Goal: Information Seeking & Learning: Find specific page/section

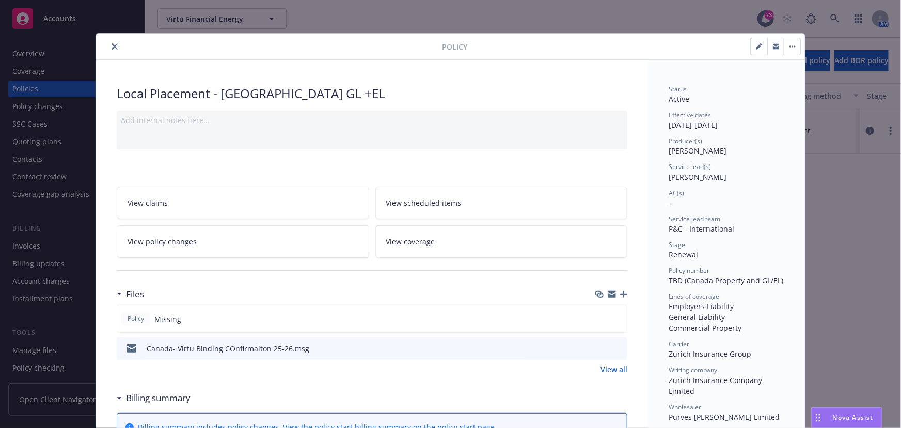
click at [108, 50] on button "close" at bounding box center [114, 46] width 12 height 12
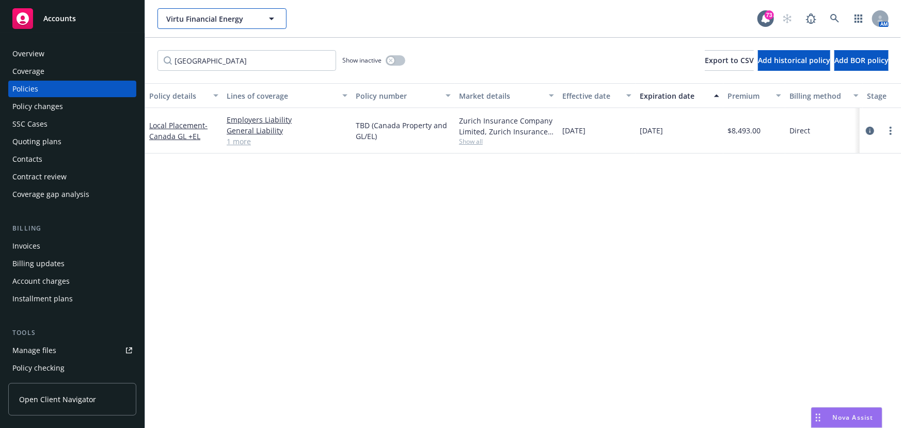
click at [271, 19] on icon "button" at bounding box center [271, 19] width 5 height 3
type input "a"
type input "Altera"
click at [53, 53] on div "Overview" at bounding box center [72, 53] width 120 height 17
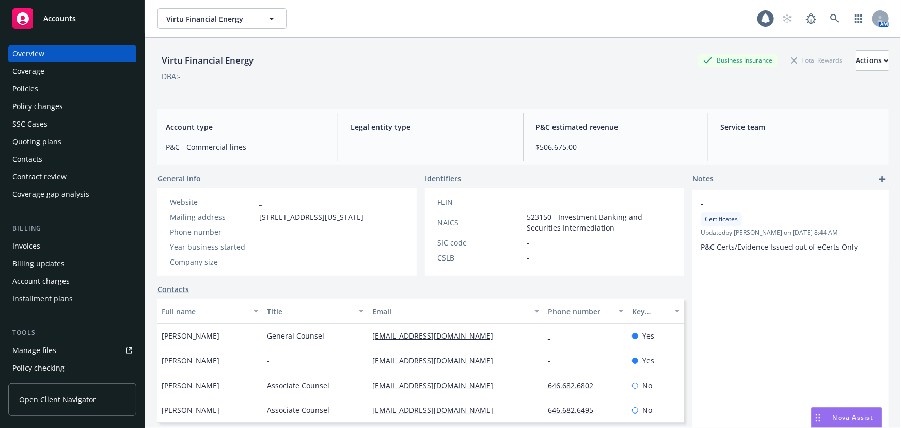
click at [61, 24] on div "Accounts" at bounding box center [72, 18] width 120 height 21
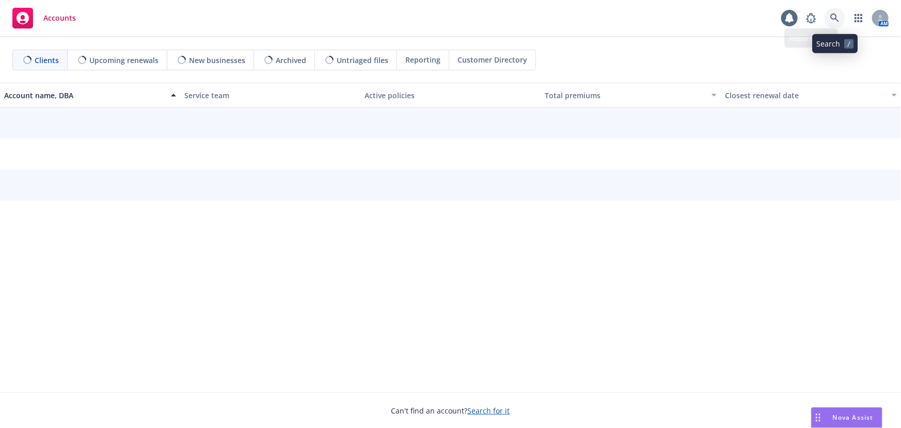
click at [838, 18] on icon at bounding box center [834, 17] width 9 height 9
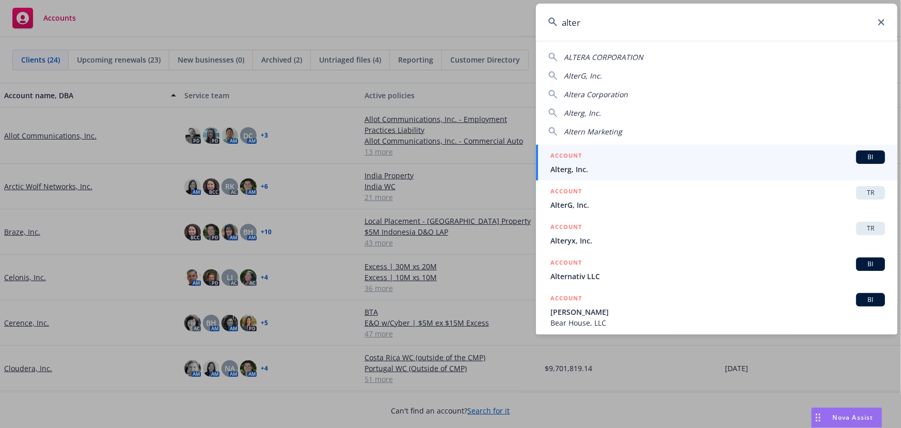
click at [614, 96] on span "Altera Corporation" at bounding box center [596, 94] width 64 height 10
type input "Altera Corporation"
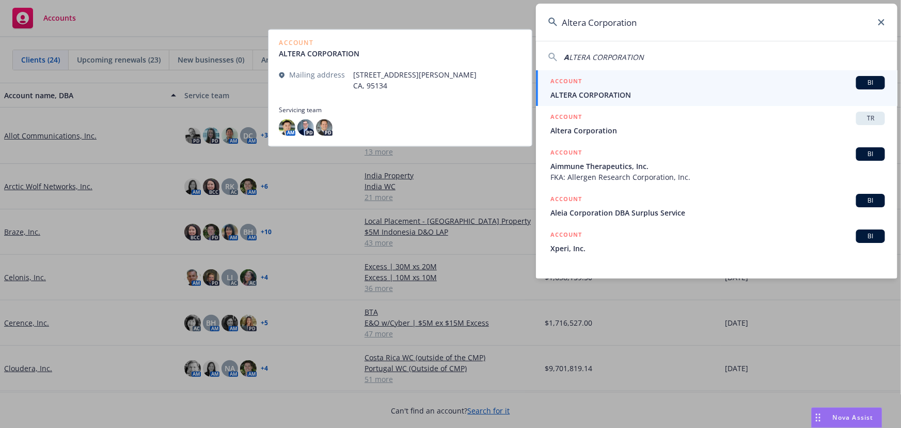
click at [863, 82] on span "BI" at bounding box center [870, 82] width 21 height 9
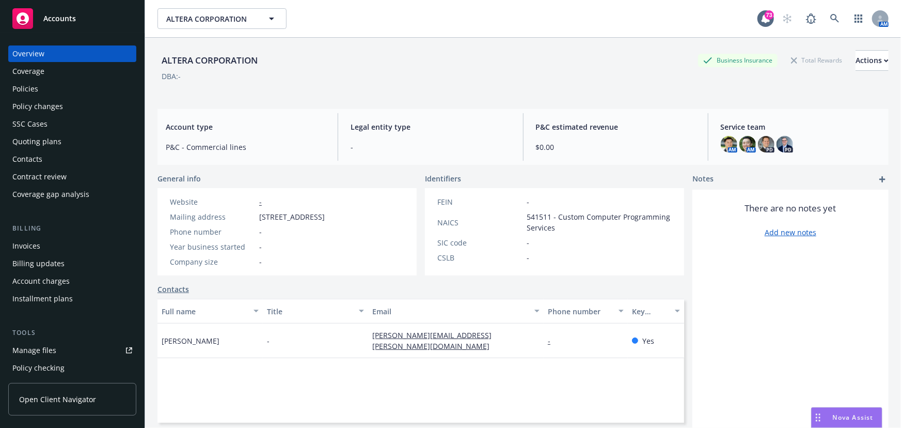
click at [17, 88] on div "Policies" at bounding box center [25, 89] width 26 height 17
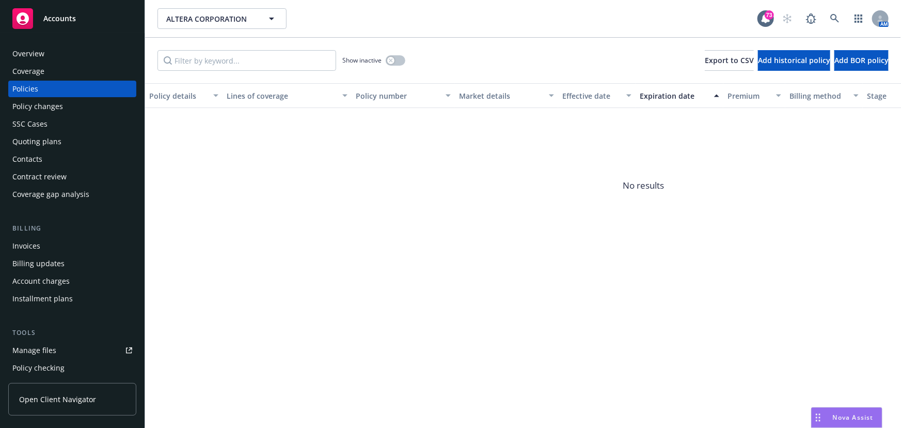
click at [33, 50] on div "Overview" at bounding box center [28, 53] width 32 height 17
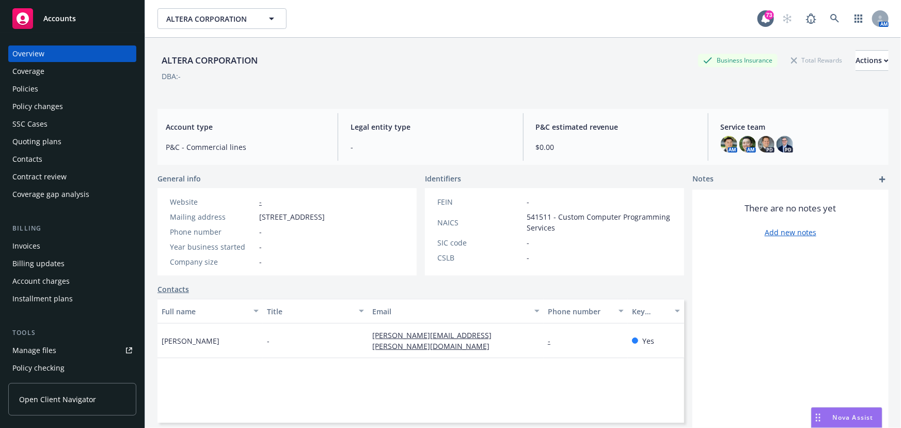
drag, startPoint x: 814, startPoint y: 141, endPoint x: 864, endPoint y: 141, distance: 50.1
click at [864, 141] on div "AM AM PD PD" at bounding box center [801, 144] width 160 height 17
click at [879, 178] on icon "add" at bounding box center [882, 179] width 6 height 6
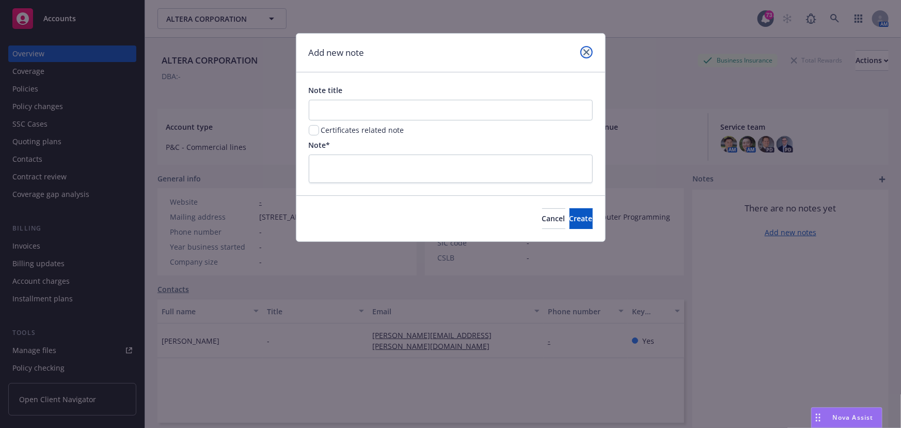
click at [587, 53] on icon "close" at bounding box center [586, 52] width 6 height 6
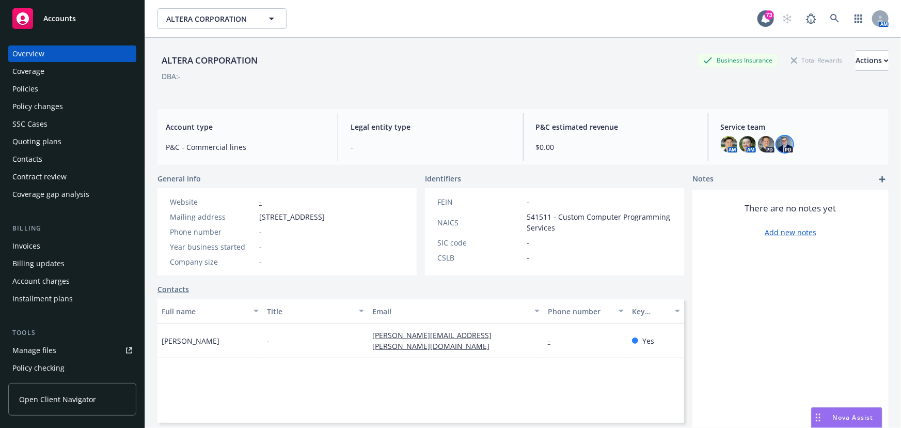
drag, startPoint x: 749, startPoint y: 135, endPoint x: 785, endPoint y: 143, distance: 36.4
click at [785, 143] on img at bounding box center [785, 144] width 17 height 17
click at [757, 134] on div "Service team AM AM PD PD" at bounding box center [801, 137] width 176 height 48
click at [789, 136] on div "AM AM PD PD" at bounding box center [801, 144] width 160 height 17
click at [865, 61] on button "Actions" at bounding box center [872, 60] width 33 height 21
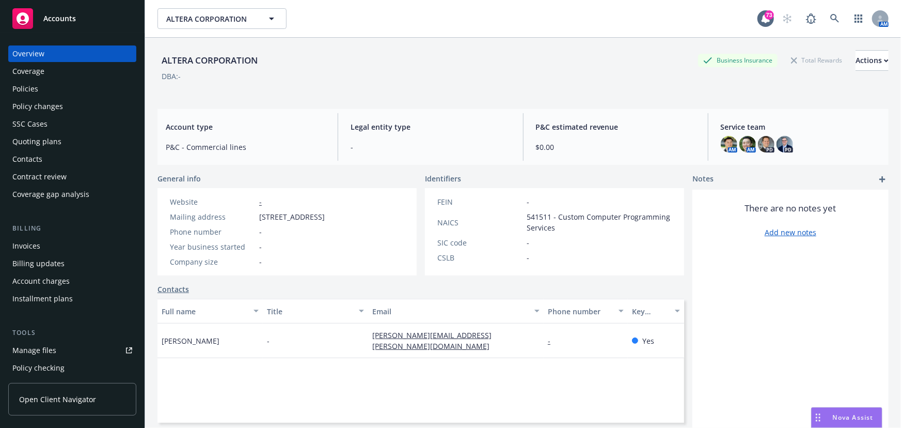
click at [639, 79] on div "DBA: -" at bounding box center [522, 76] width 731 height 11
click at [724, 144] on img at bounding box center [729, 144] width 17 height 17
click at [724, 127] on span "Service team" at bounding box center [801, 126] width 160 height 11
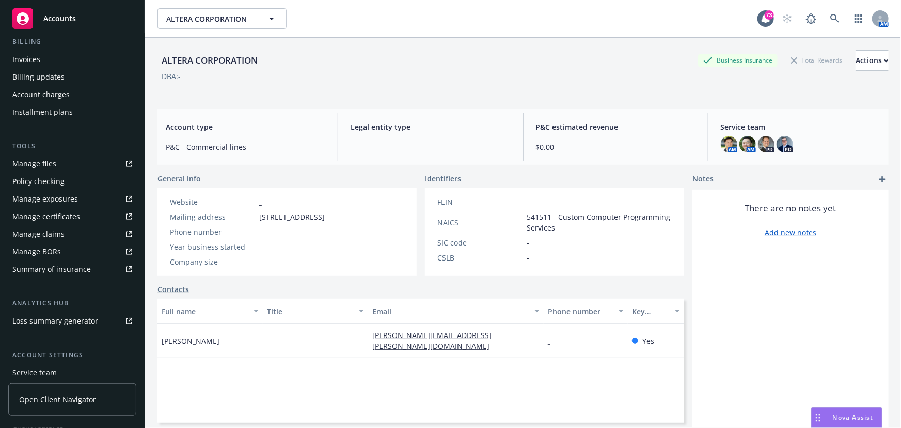
scroll to position [187, 0]
click at [42, 371] on div "Service team" at bounding box center [34, 371] width 44 height 17
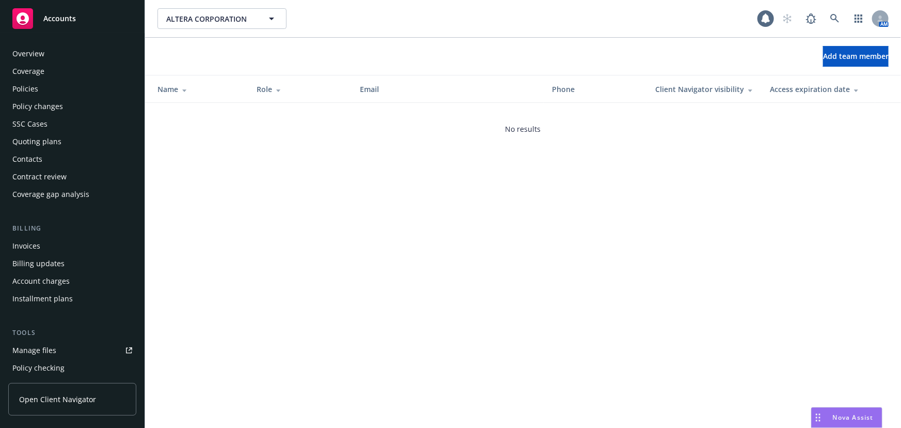
scroll to position [262, 0]
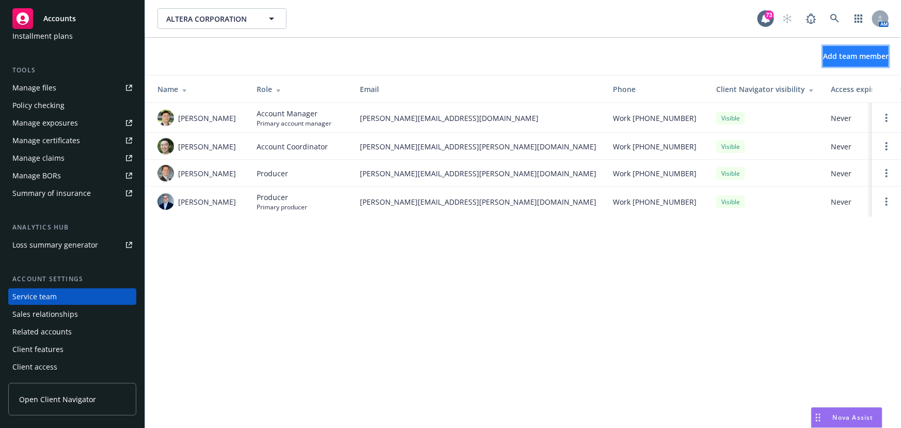
click at [823, 62] on button "Add team member" at bounding box center [856, 56] width 66 height 21
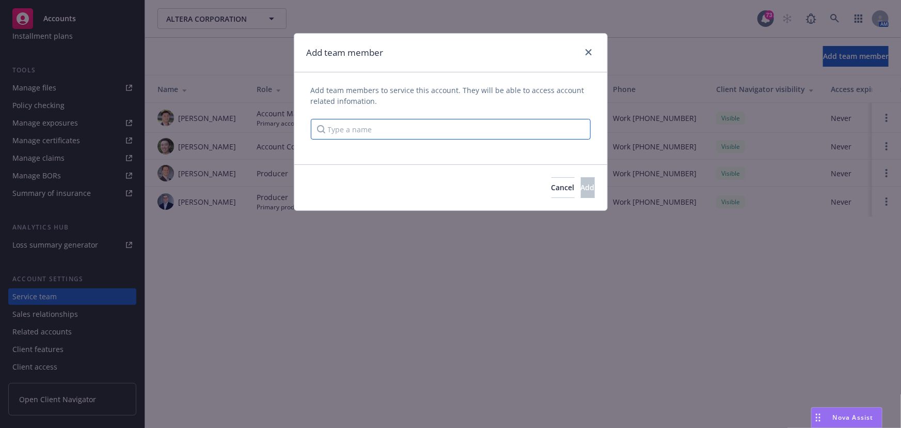
click at [432, 127] on input "Type a name" at bounding box center [451, 129] width 280 height 21
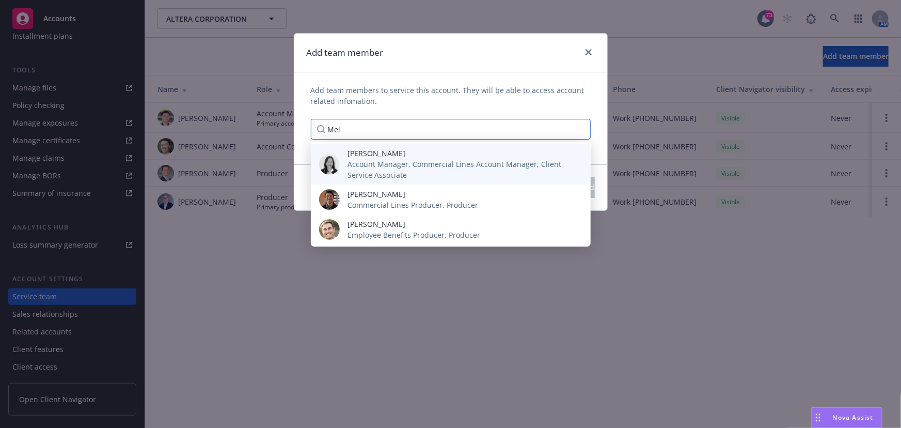
type input "Mei"
click at [406, 160] on span "Account Manager, Commercial Lines Account Manager, Client Service Associate" at bounding box center [461, 170] width 226 height 22
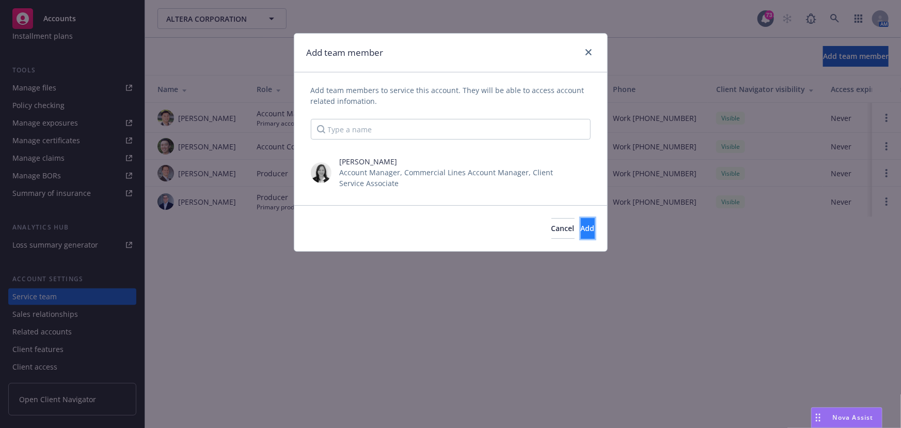
click at [581, 229] on span "Add" at bounding box center [588, 228] width 14 height 10
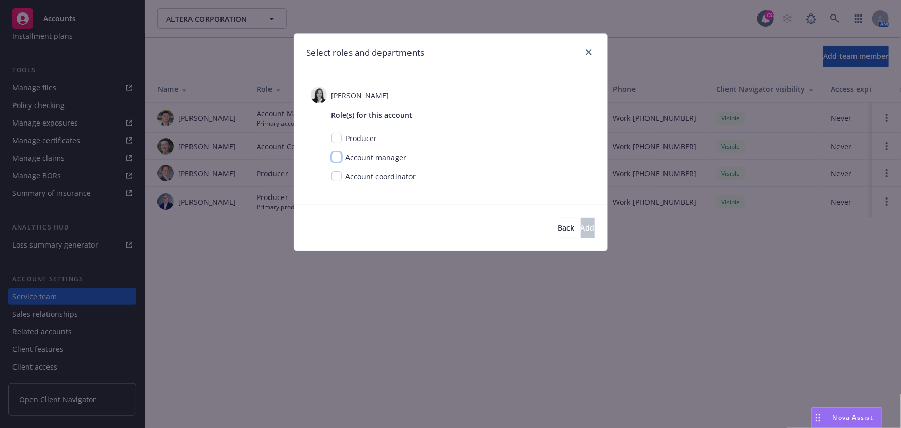
click at [335, 160] on input "checkbox" at bounding box center [336, 157] width 10 height 10
checkbox input "true"
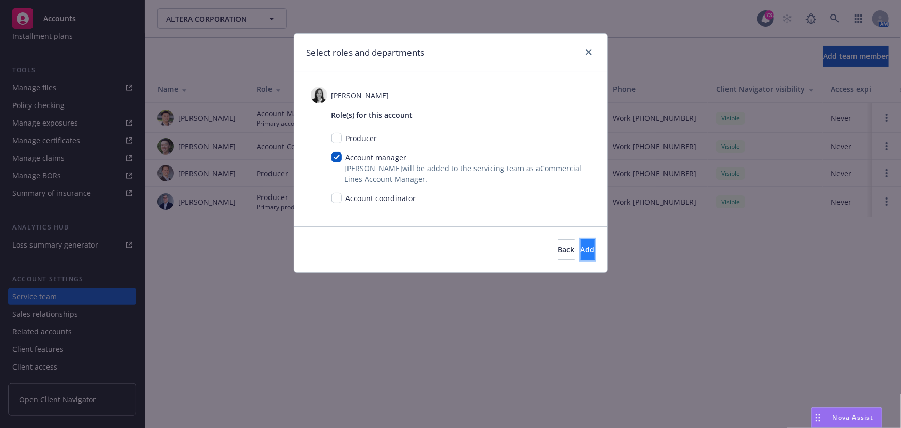
click at [581, 256] on button "Add" at bounding box center [588, 249] width 14 height 21
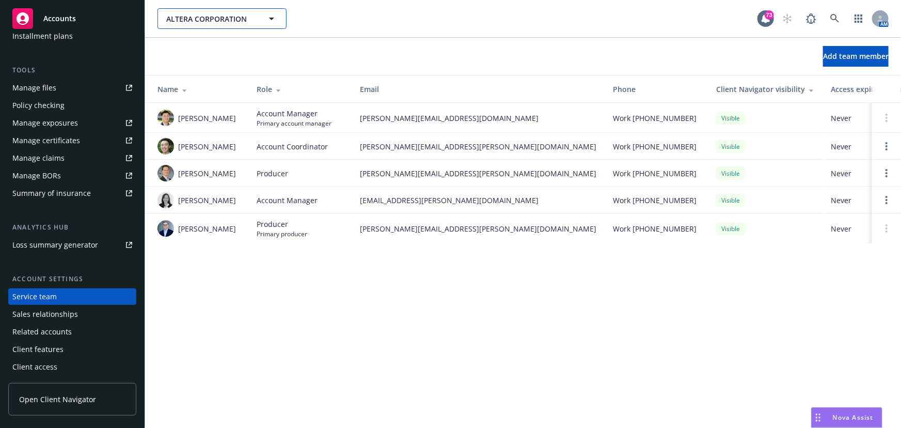
click at [272, 16] on icon "button" at bounding box center [271, 18] width 12 height 12
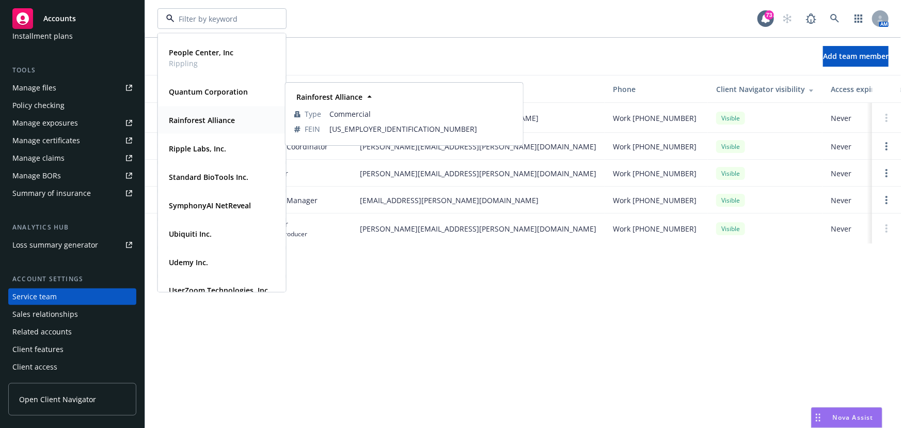
scroll to position [412, 0]
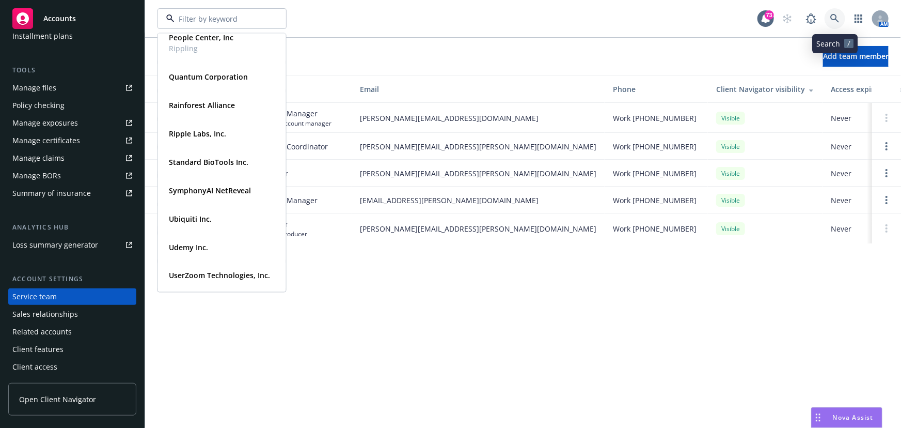
click at [837, 14] on icon at bounding box center [834, 18] width 9 height 9
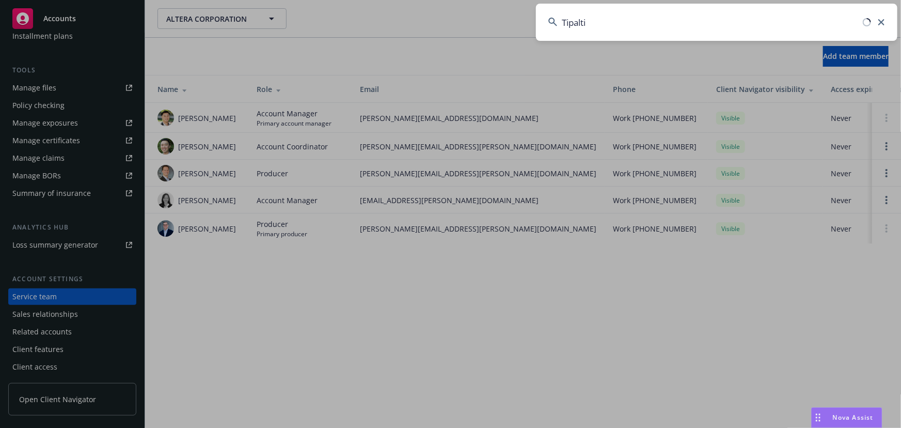
type input "Tipalti"
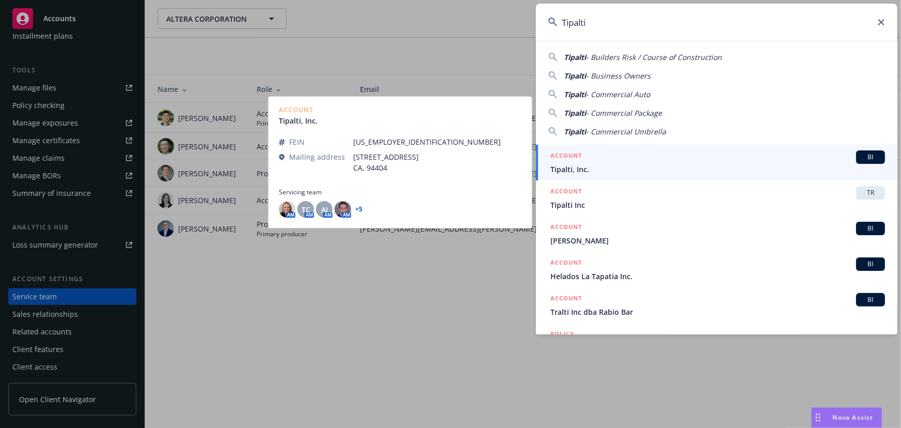
click at [856, 154] on div "BI" at bounding box center [870, 156] width 29 height 13
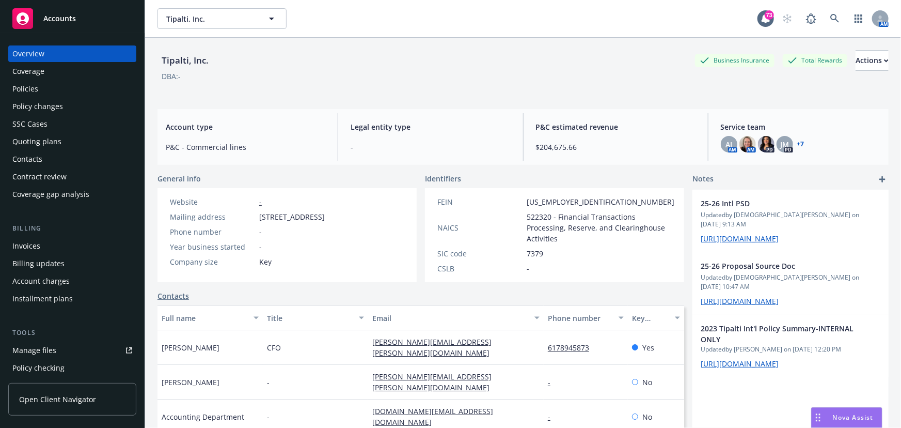
click at [5, 92] on div "Overview Coverage Policies Policy changes SSC Cases Quoting plans Contacts Cont…" at bounding box center [72, 230] width 145 height 394
click at [19, 91] on div "Policies" at bounding box center [25, 89] width 26 height 17
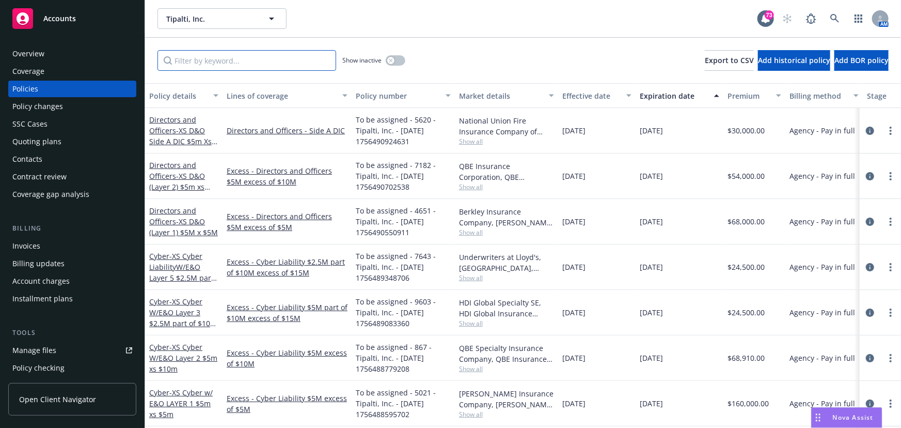
click at [184, 65] on input "Filter by keyword..." at bounding box center [246, 60] width 179 height 21
type input "[GEOGRAPHIC_DATA]"
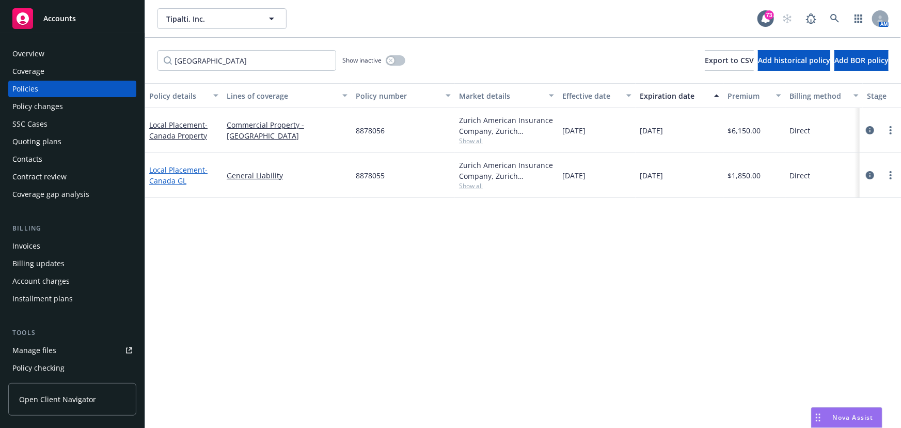
click at [175, 172] on link "Local Placement - [GEOGRAPHIC_DATA] GL" at bounding box center [178, 175] width 58 height 21
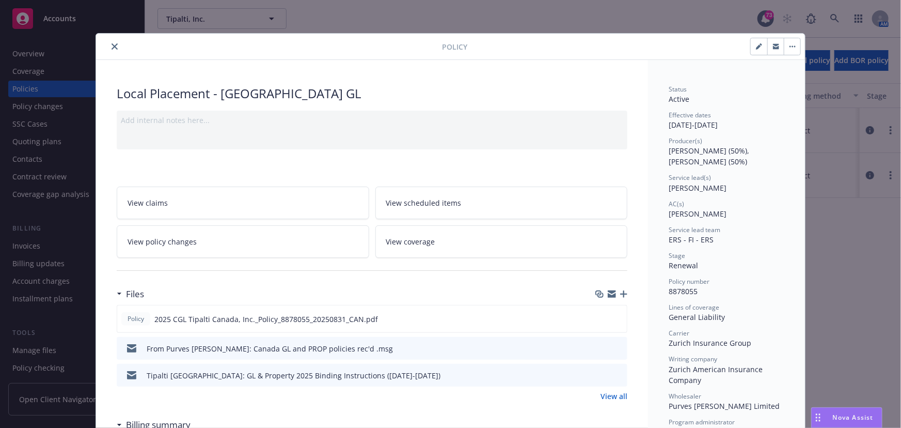
click at [771, 51] on button "button" at bounding box center [775, 46] width 17 height 17
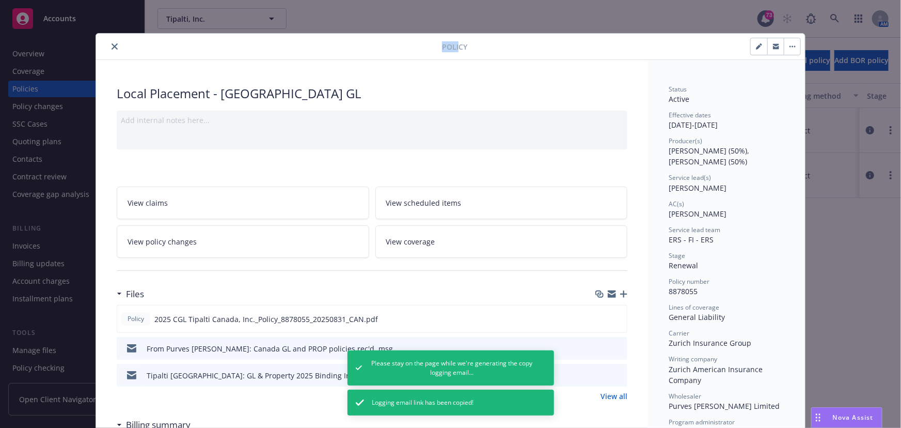
click at [353, 42] on div "Policy" at bounding box center [450, 47] width 709 height 26
click at [108, 46] on button "close" at bounding box center [114, 46] width 12 height 12
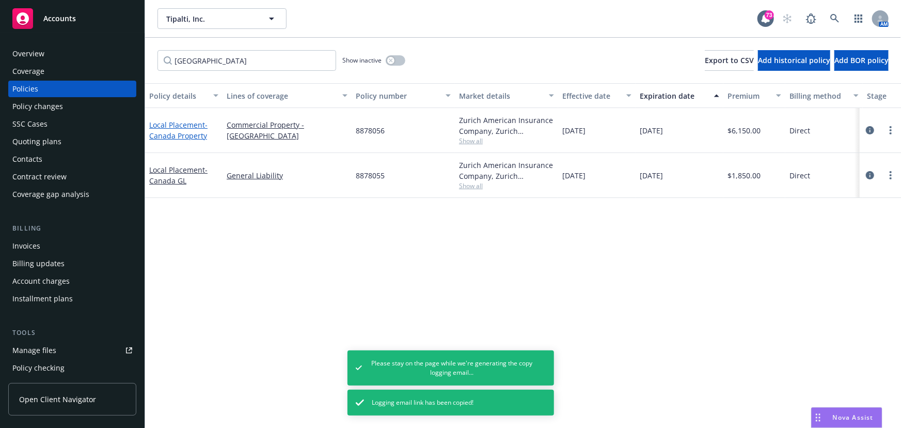
click at [185, 132] on span "- [GEOGRAPHIC_DATA] Property" at bounding box center [178, 130] width 58 height 21
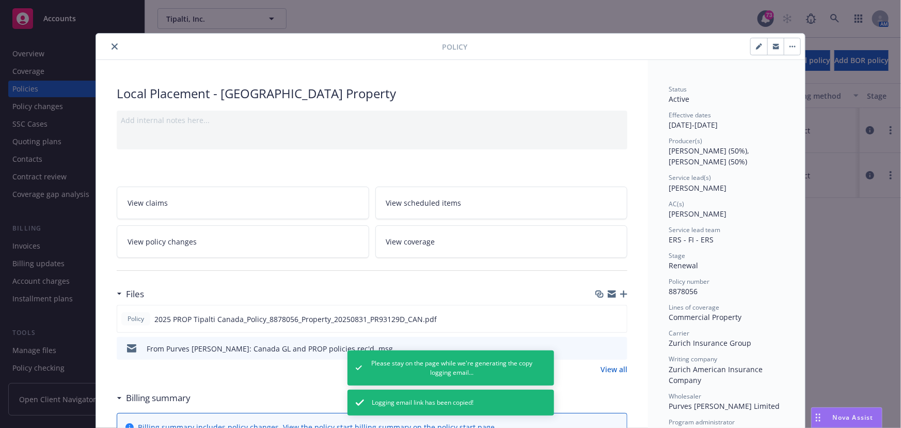
click at [767, 46] on button "button" at bounding box center [775, 46] width 17 height 17
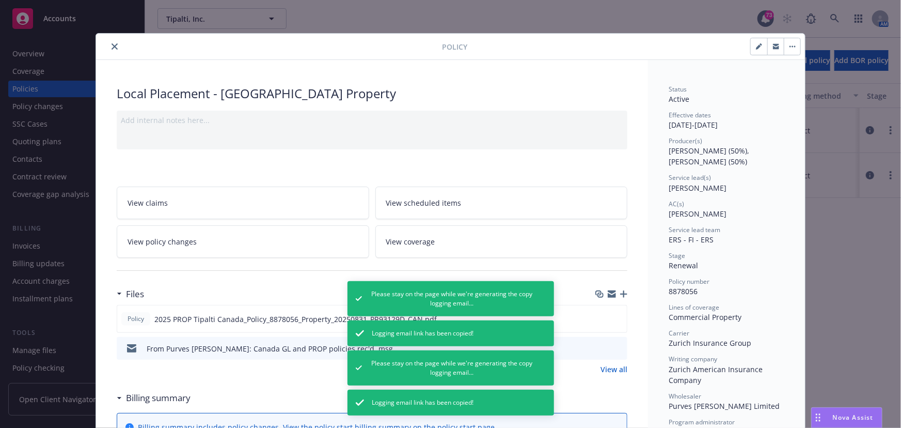
click at [767, 38] on button "button" at bounding box center [775, 46] width 17 height 17
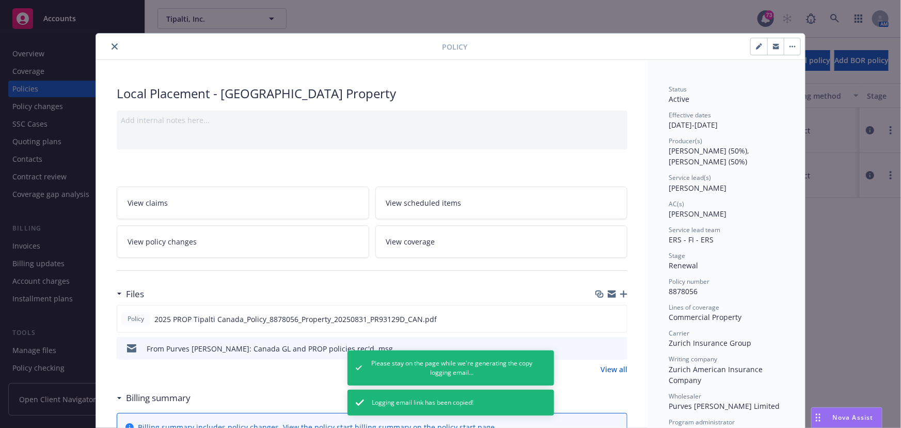
click at [780, 201] on div "AC(s)" at bounding box center [727, 203] width 116 height 9
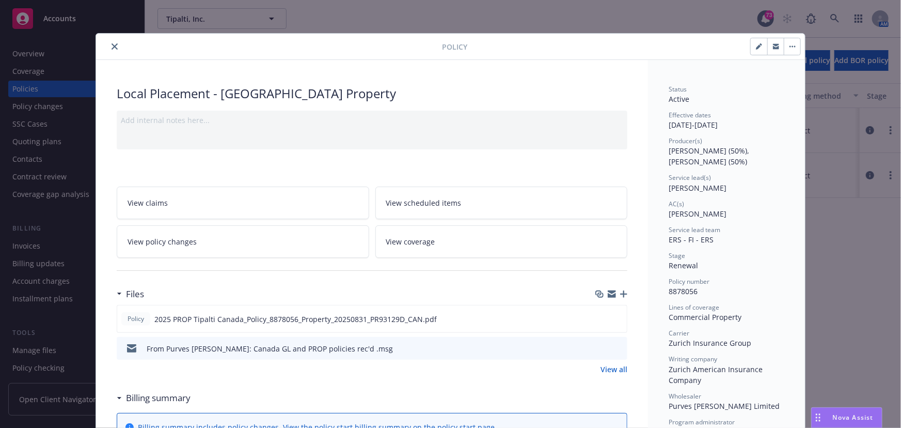
click at [773, 43] on icon "button" at bounding box center [776, 46] width 6 height 6
click at [112, 45] on icon "close" at bounding box center [115, 46] width 6 height 6
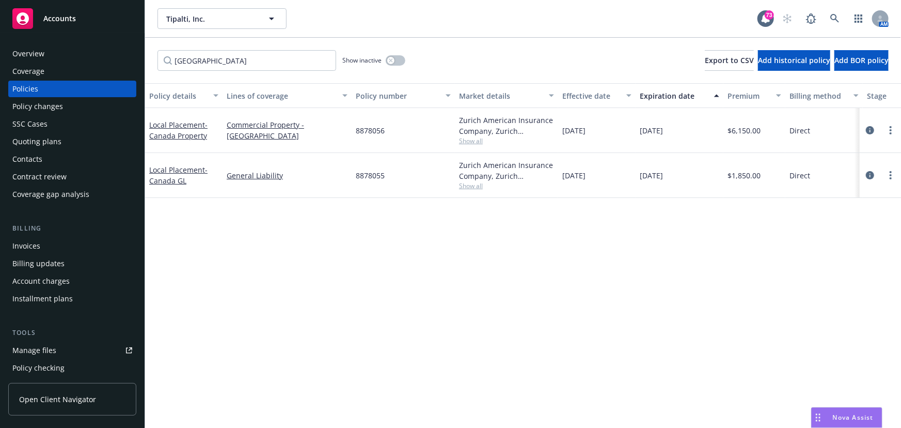
drag, startPoint x: 181, startPoint y: 124, endPoint x: 204, endPoint y: 114, distance: 25.0
click at [181, 124] on link "Local Placement - [GEOGRAPHIC_DATA] Property" at bounding box center [178, 130] width 58 height 21
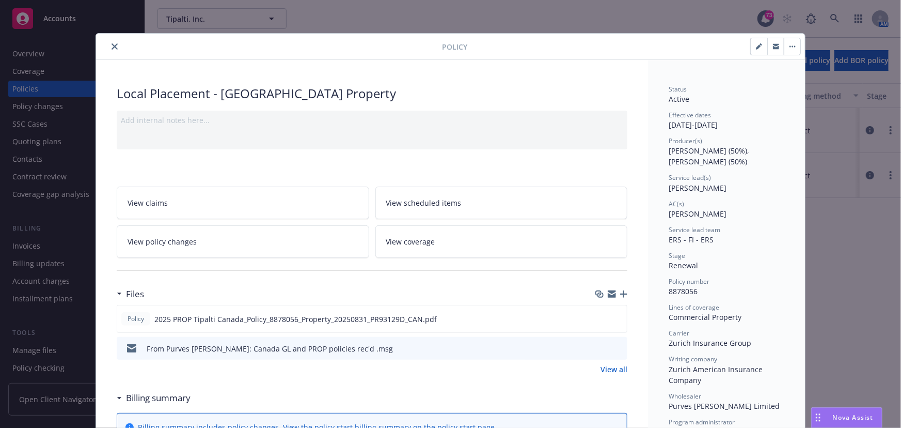
scroll to position [31, 0]
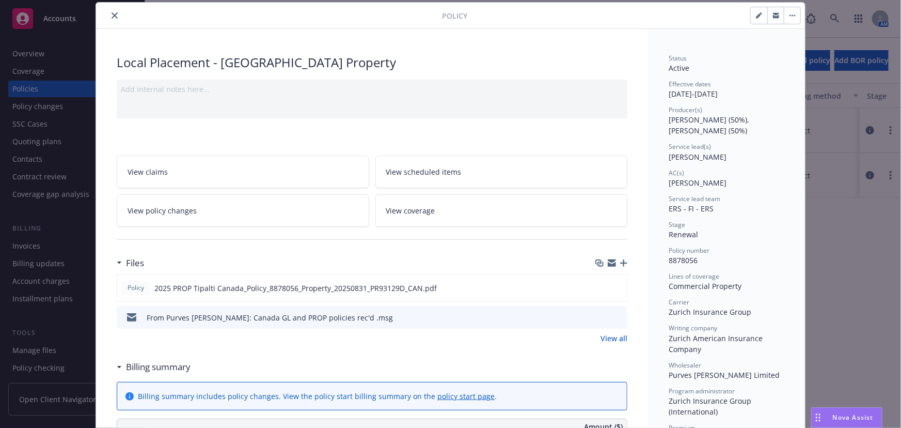
click at [616, 315] on icon "preview file" at bounding box center [617, 316] width 9 height 7
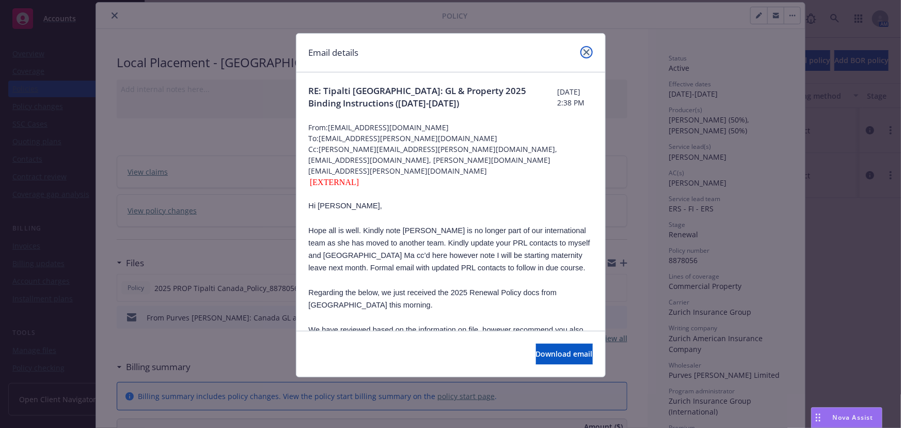
click at [583, 54] on icon "close" at bounding box center [586, 52] width 6 height 6
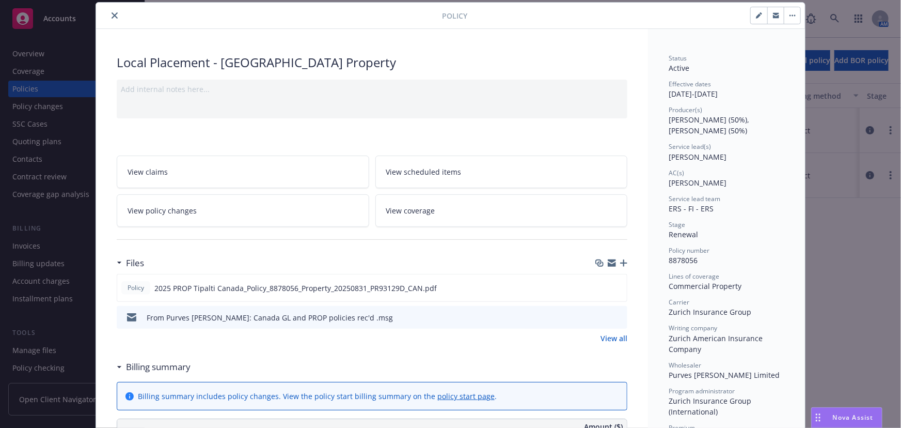
scroll to position [0, 0]
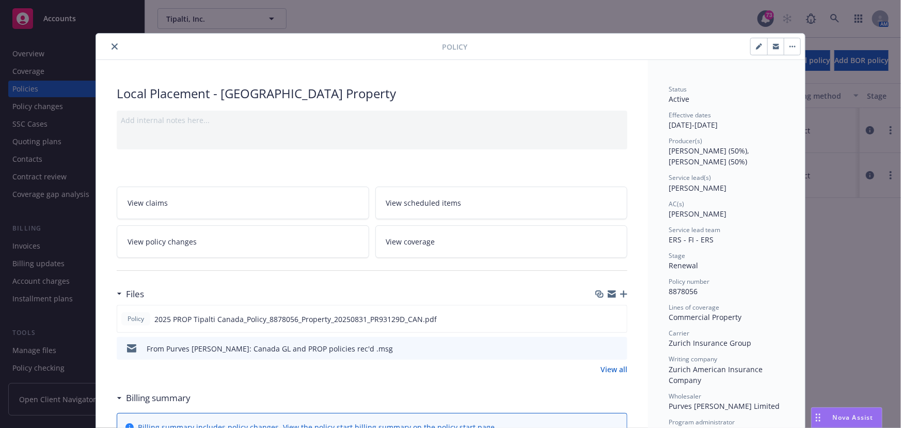
click at [108, 50] on button "close" at bounding box center [114, 46] width 12 height 12
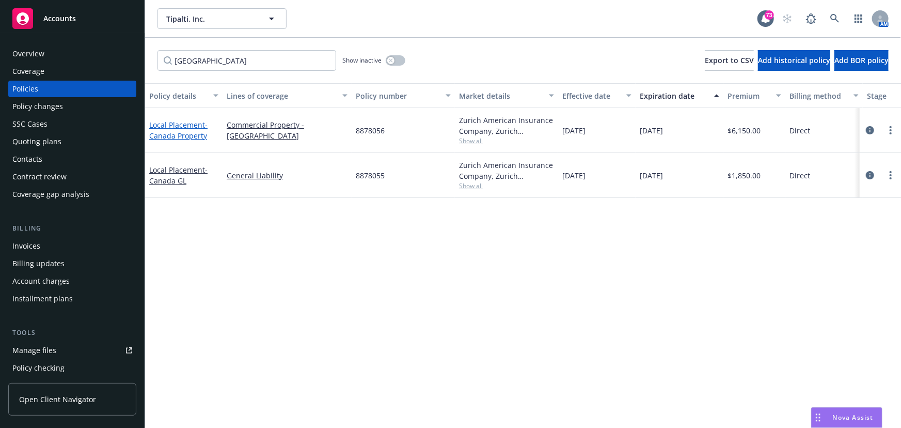
click at [192, 128] on link "Local Placement - [GEOGRAPHIC_DATA] Property" at bounding box center [178, 130] width 58 height 21
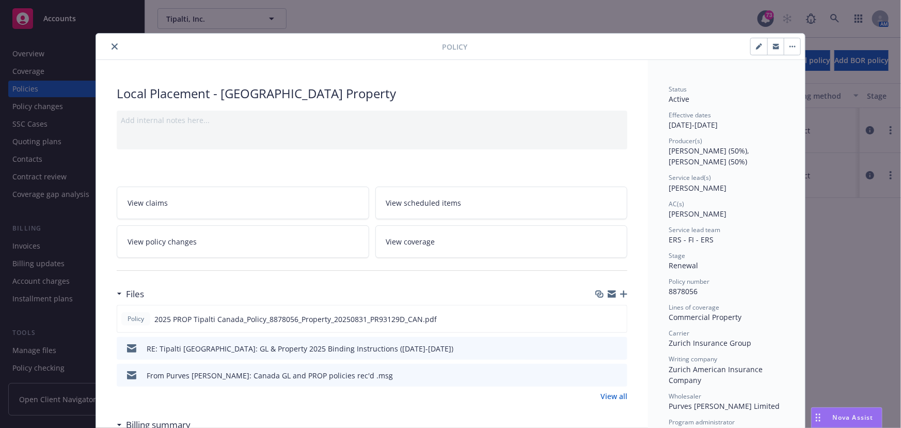
click at [113, 47] on icon "close" at bounding box center [115, 46] width 6 height 6
